Goal: Information Seeking & Learning: Learn about a topic

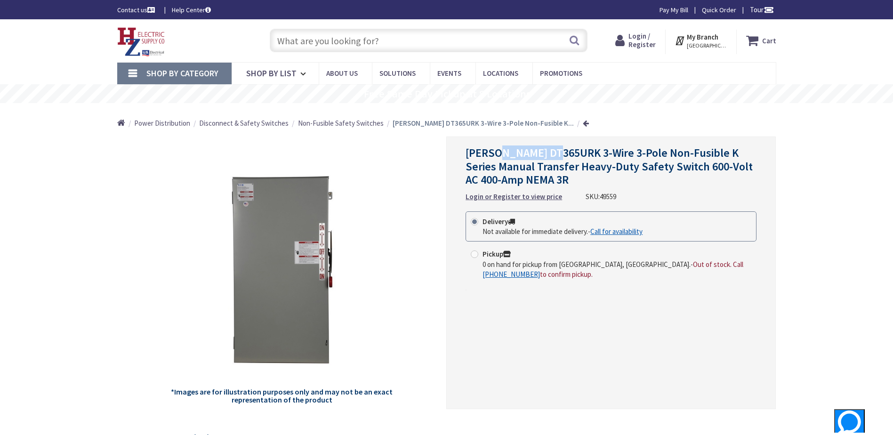
drag, startPoint x: 498, startPoint y: 152, endPoint x: 556, endPoint y: 154, distance: 57.5
click at [556, 154] on span "[PERSON_NAME] DT365URK 3-Wire 3-Pole Non-Fusible K Series Manual Transfer Heavy…" at bounding box center [609, 166] width 287 height 42
copy span "DT365URK 3"
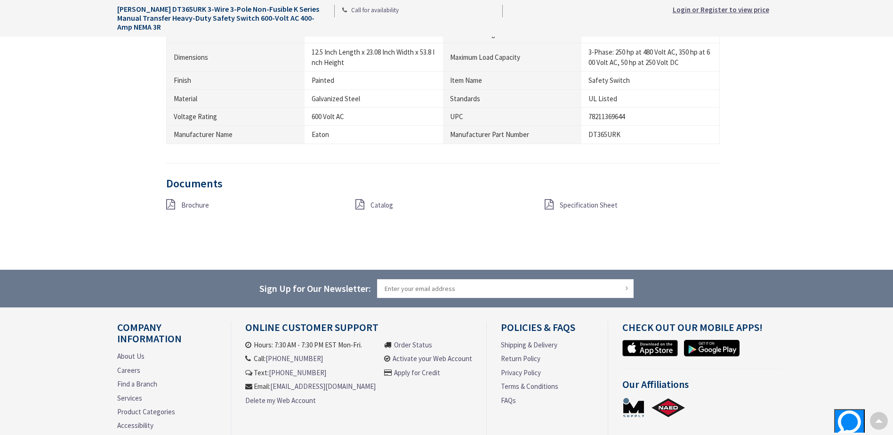
scroll to position [753, 0]
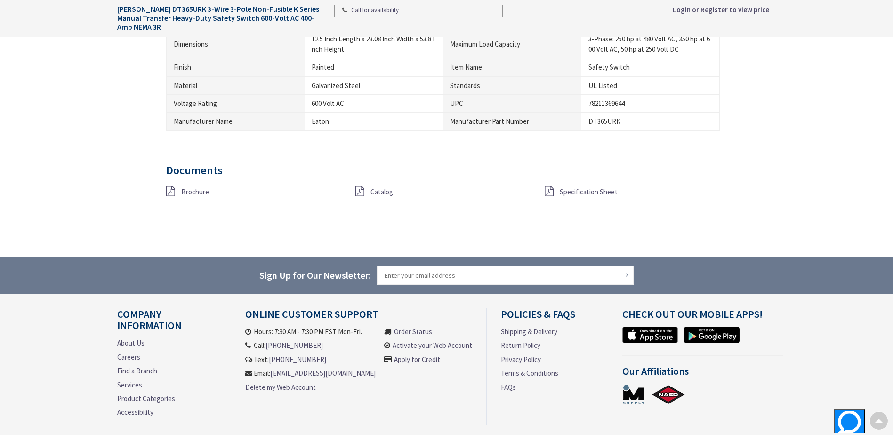
click at [578, 194] on span "Specification Sheet" at bounding box center [589, 191] width 58 height 9
